Goal: Task Accomplishment & Management: Use online tool/utility

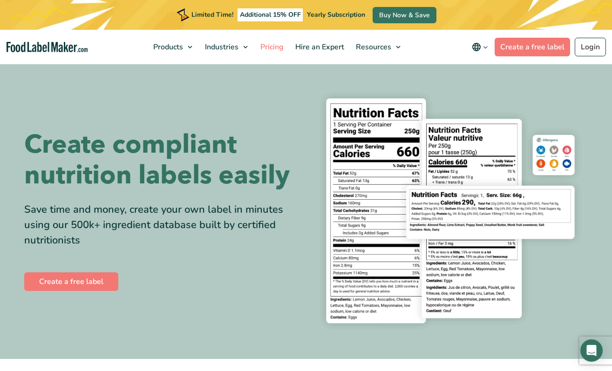
click at [271, 49] on span "Pricing" at bounding box center [270, 47] width 27 height 10
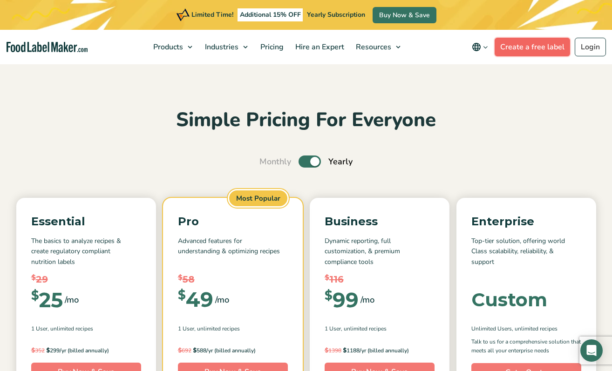
click at [526, 44] on link "Create a free label" at bounding box center [531, 47] width 75 height 19
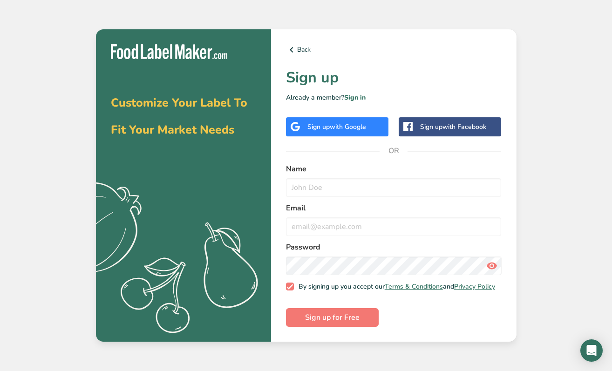
click at [358, 128] on span "with Google" at bounding box center [348, 126] width 36 height 9
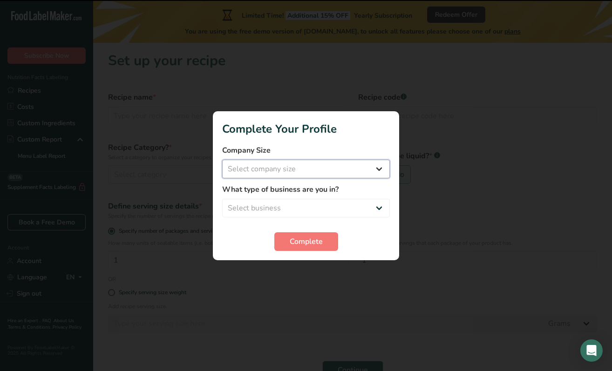
click at [345, 170] on select "Select company size Fewer than 10 Employees 10 to 50 Employees 51 to 500 Employ…" at bounding box center [306, 169] width 168 height 19
select select "1"
click at [326, 201] on select "Select business Packaged Food Manufacturer Restaurant & Cafe Bakery Meal Plans …" at bounding box center [306, 208] width 168 height 19
select select "1"
click at [301, 242] on span "Complete" at bounding box center [306, 241] width 33 height 11
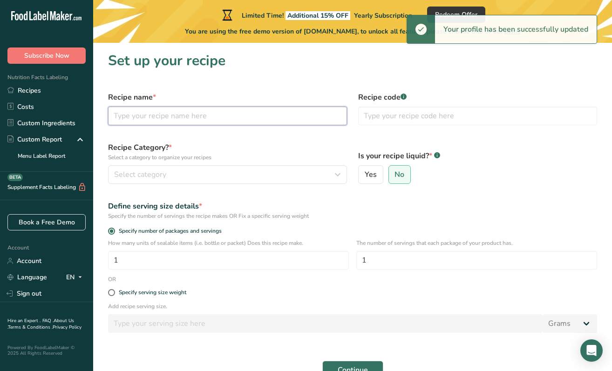
click at [272, 116] on input "text" at bounding box center [227, 116] width 239 height 19
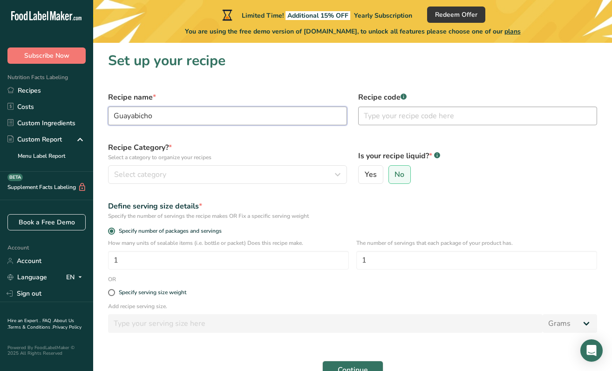
type input "Guayabicho"
click at [394, 113] on input "text" at bounding box center [477, 116] width 239 height 19
type input "G"
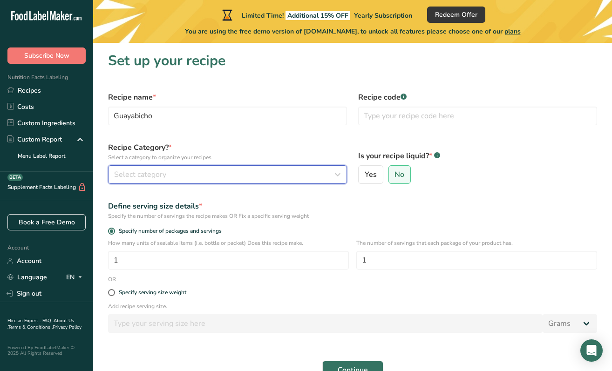
click at [267, 173] on div "Select category" at bounding box center [224, 174] width 221 height 11
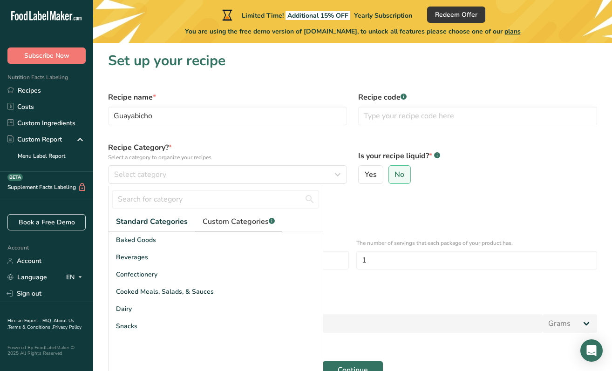
click at [233, 226] on span "Custom Categories .a-a{fill:#347362;}.b-a{fill:#fff;}" at bounding box center [238, 221] width 72 height 11
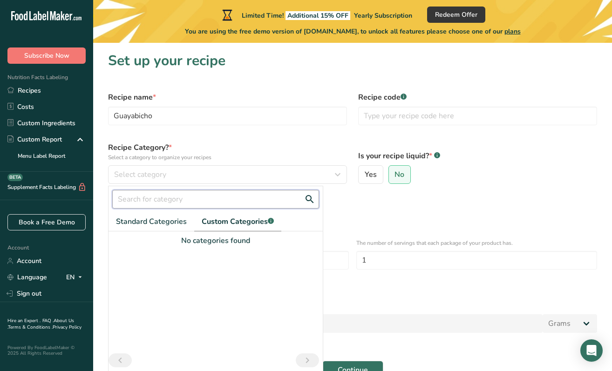
click at [200, 204] on input "text" at bounding box center [215, 199] width 207 height 19
type input "ice cream"
click at [322, 361] on button "Continue" at bounding box center [352, 370] width 61 height 19
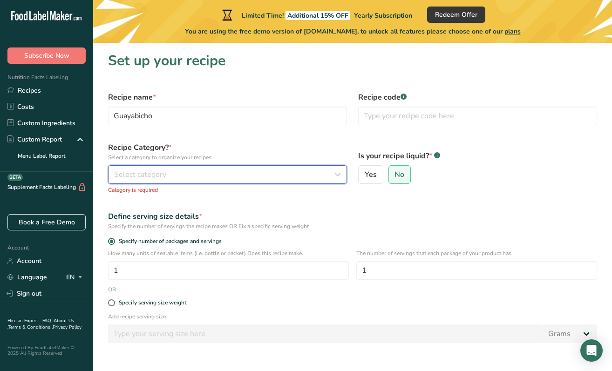
click at [194, 173] on div "Select category" at bounding box center [224, 174] width 221 height 11
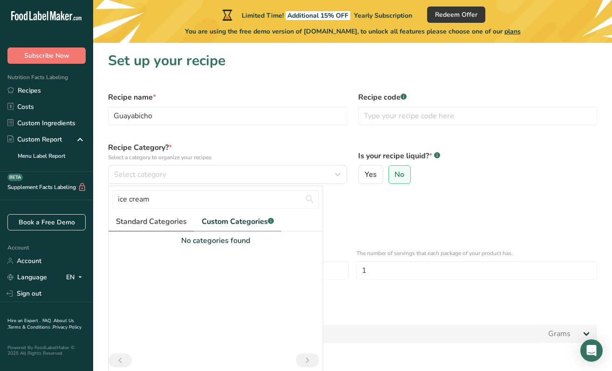
click at [180, 214] on link "Standard Categories" at bounding box center [151, 221] width 86 height 19
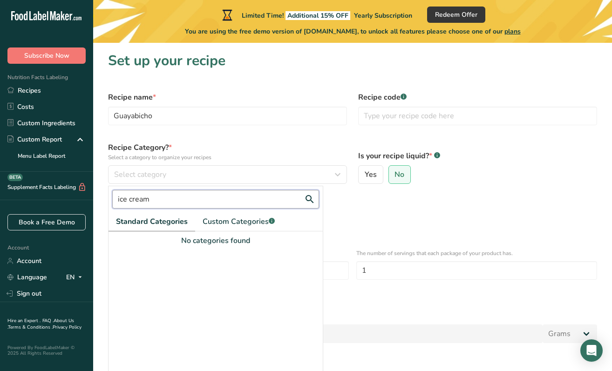
click at [271, 197] on input "ice cream" at bounding box center [215, 199] width 207 height 19
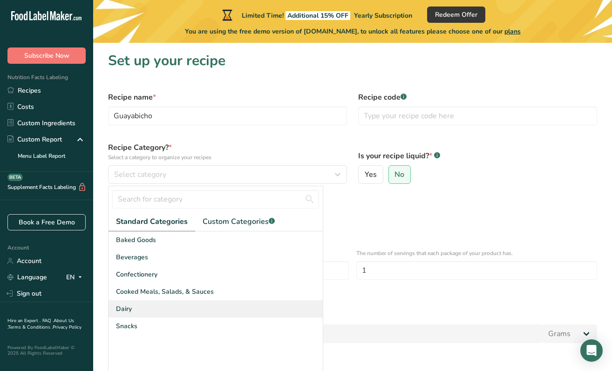
click at [197, 316] on div "Dairy" at bounding box center [215, 308] width 214 height 17
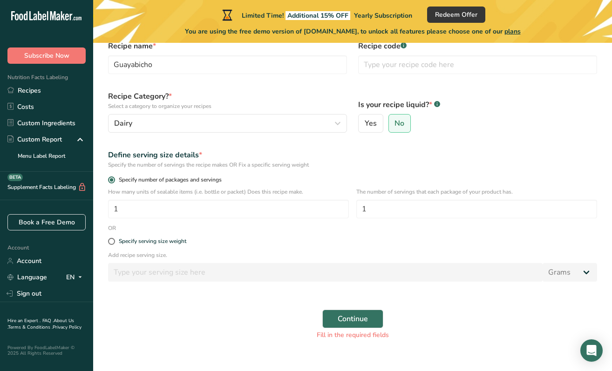
scroll to position [52, 0]
click at [382, 208] on input "1" at bounding box center [476, 208] width 241 height 19
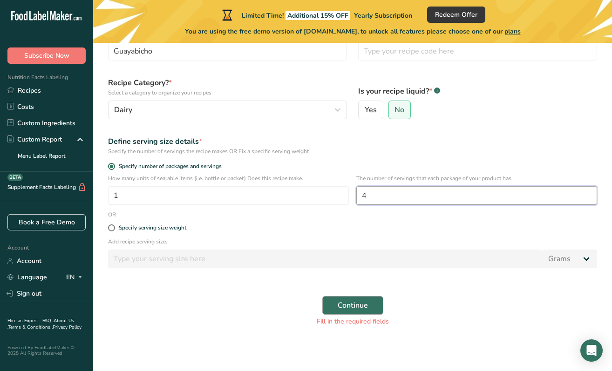
type input "4"
click at [339, 303] on span "Continue" at bounding box center [352, 305] width 30 height 11
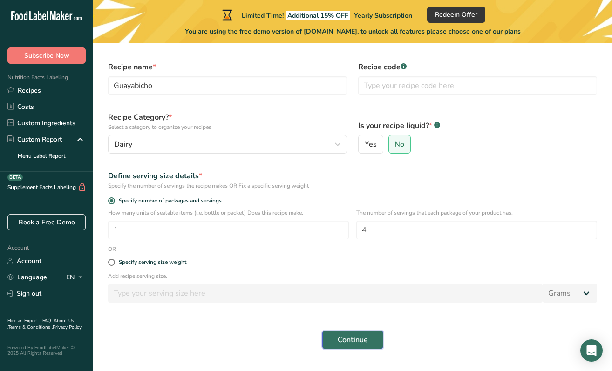
scroll to position [46, 0]
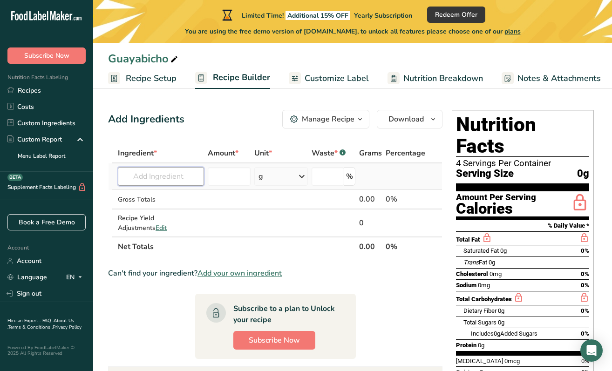
click at [166, 171] on input "text" at bounding box center [161, 176] width 86 height 19
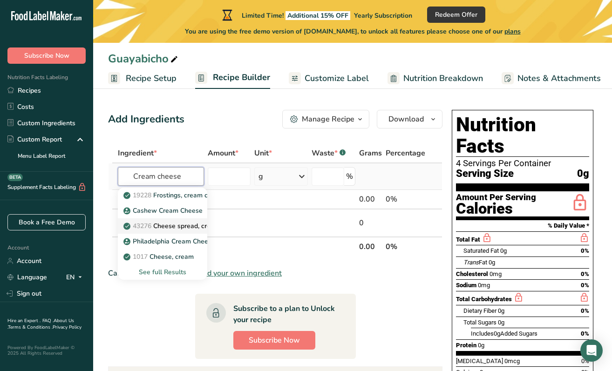
type input "Cream cheese"
click at [168, 226] on p "43276 Cheese spread, cream cheese base" at bounding box center [192, 226] width 134 height 10
type input "Cheese spread, cream cheese base"
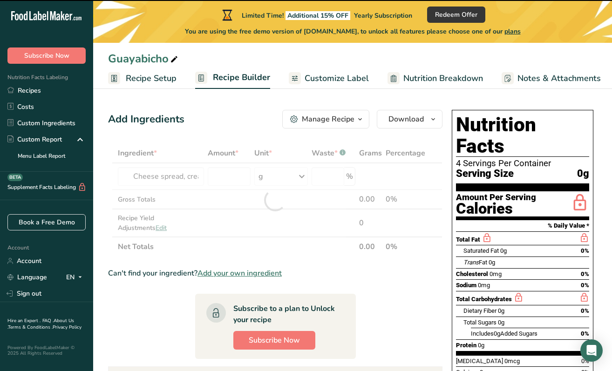
type input "0"
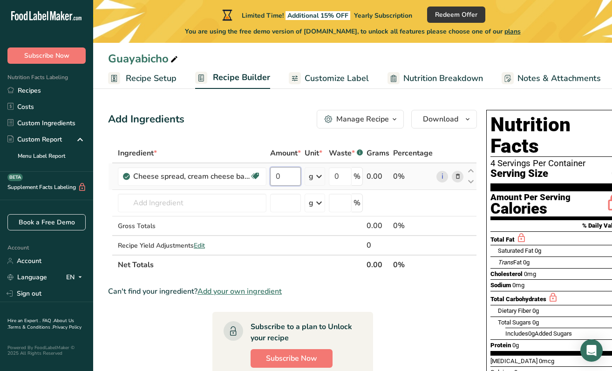
click at [281, 177] on input "0" at bounding box center [285, 176] width 31 height 19
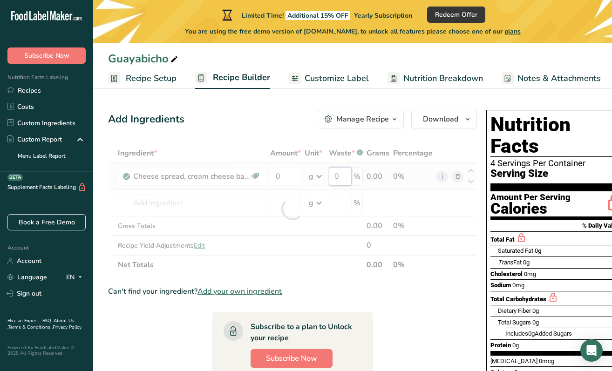
click at [337, 173] on div "Ingredient * Amount * Unit * Waste * .a-a{fill:#347362;}.b-a{fill:#fff;} Grams …" at bounding box center [292, 208] width 369 height 131
click at [443, 178] on div "Ingredient * Amount * Unit * Waste * .a-a{fill:#347362;}.b-a{fill:#fff;} Grams …" at bounding box center [292, 208] width 369 height 131
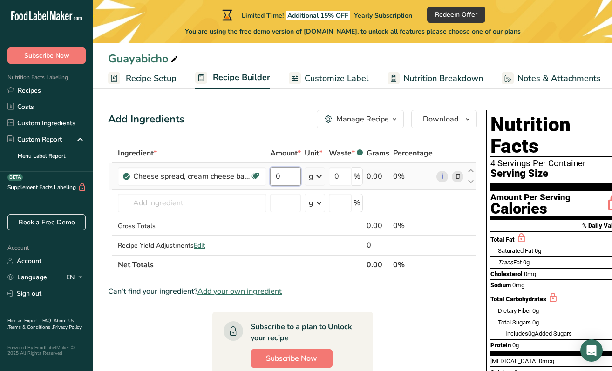
click at [283, 171] on input "0" at bounding box center [285, 176] width 31 height 19
